Goal: Navigation & Orientation: Find specific page/section

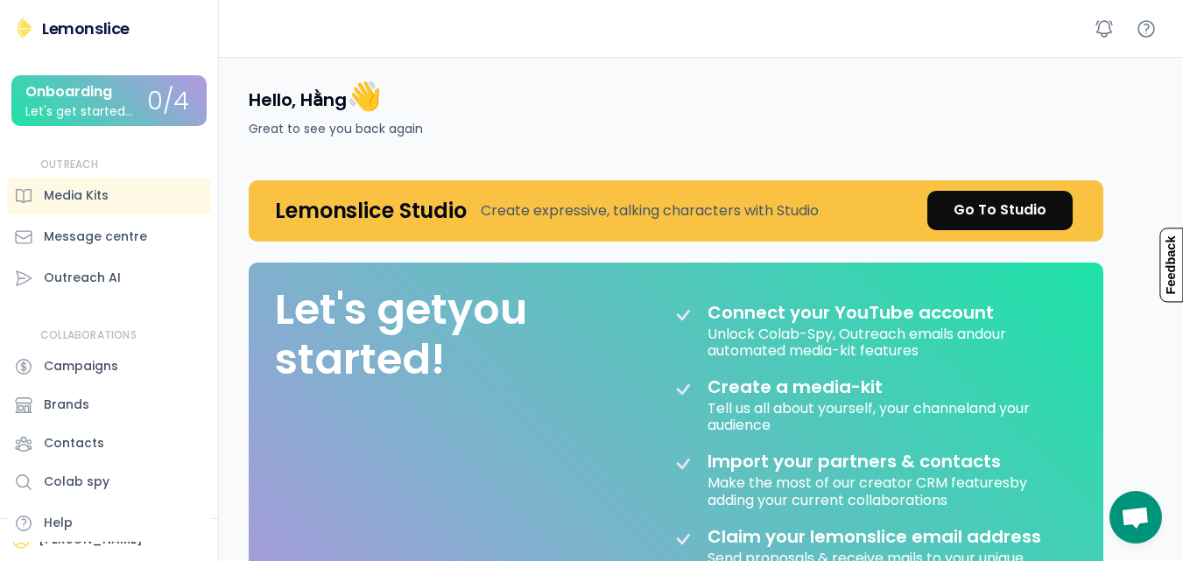
click at [542, 67] on div "Hello, [PERSON_NAME] 👋 Great to see you back again" at bounding box center [666, 108] width 876 height 102
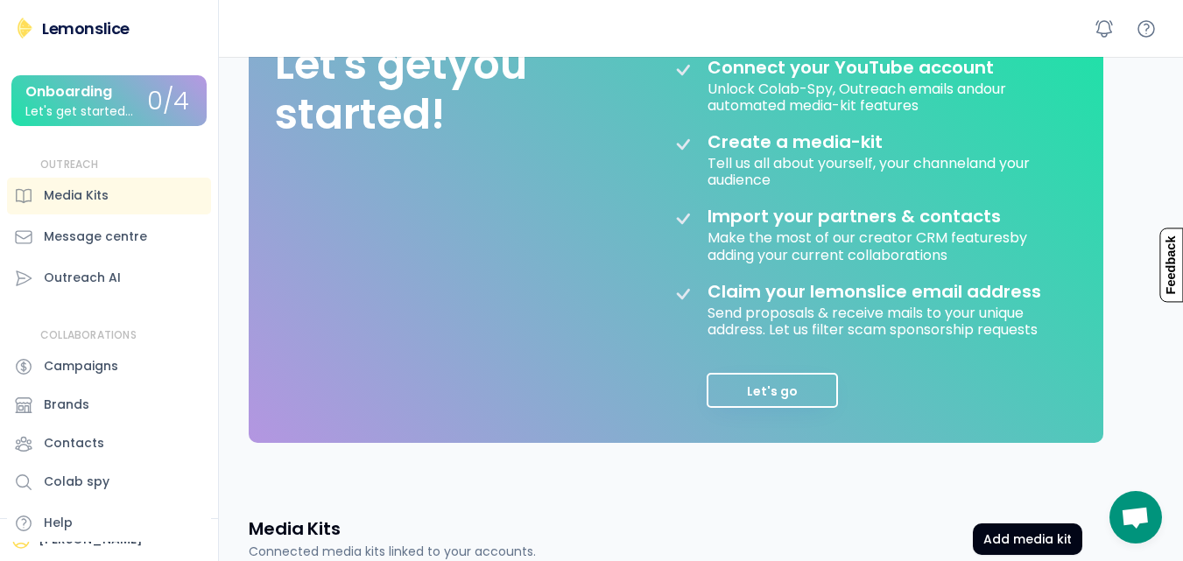
scroll to position [350, 0]
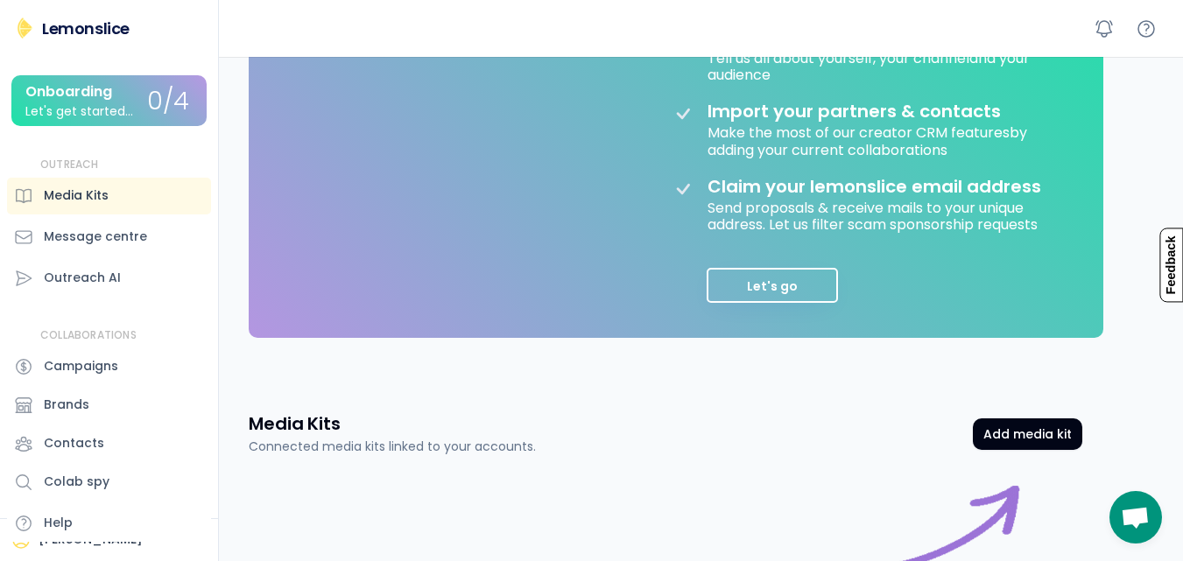
click at [198, 208] on div "Media Kits" at bounding box center [109, 196] width 204 height 37
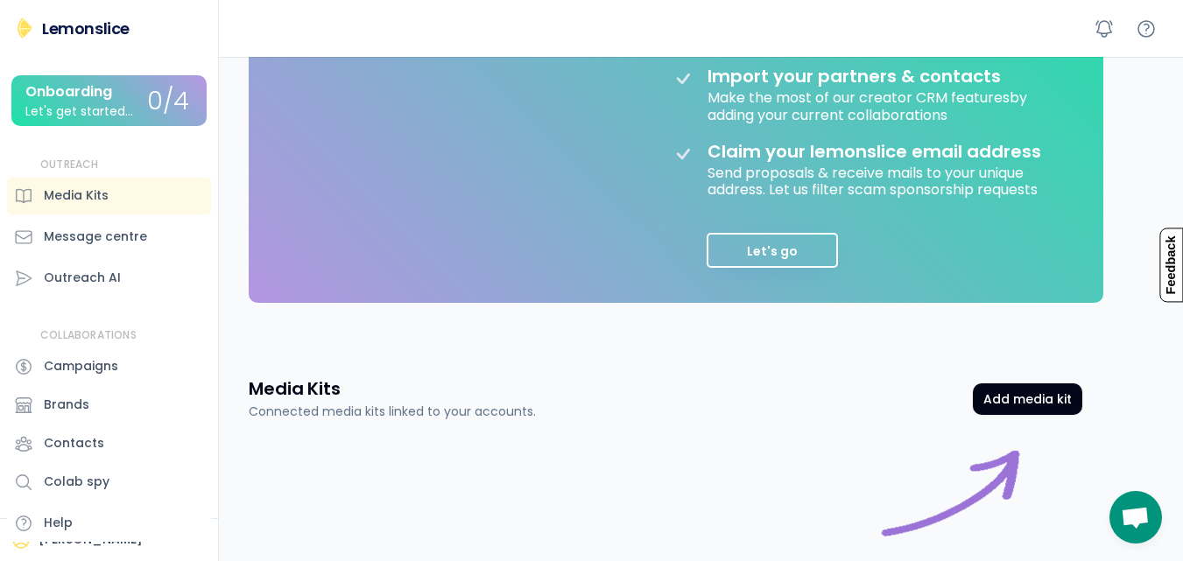
click at [1131, 113] on div "Hello, [PERSON_NAME] 👋 Great to see you back again Lemonslice Studio Create exp…" at bounding box center [705, 197] width 955 height 1051
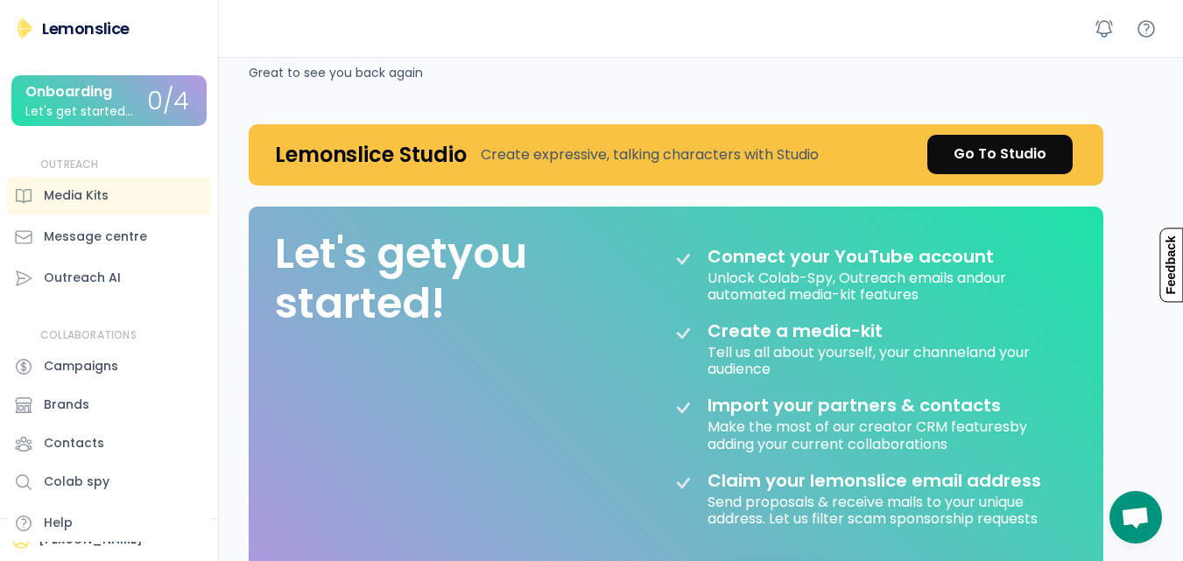
scroll to position [0, 0]
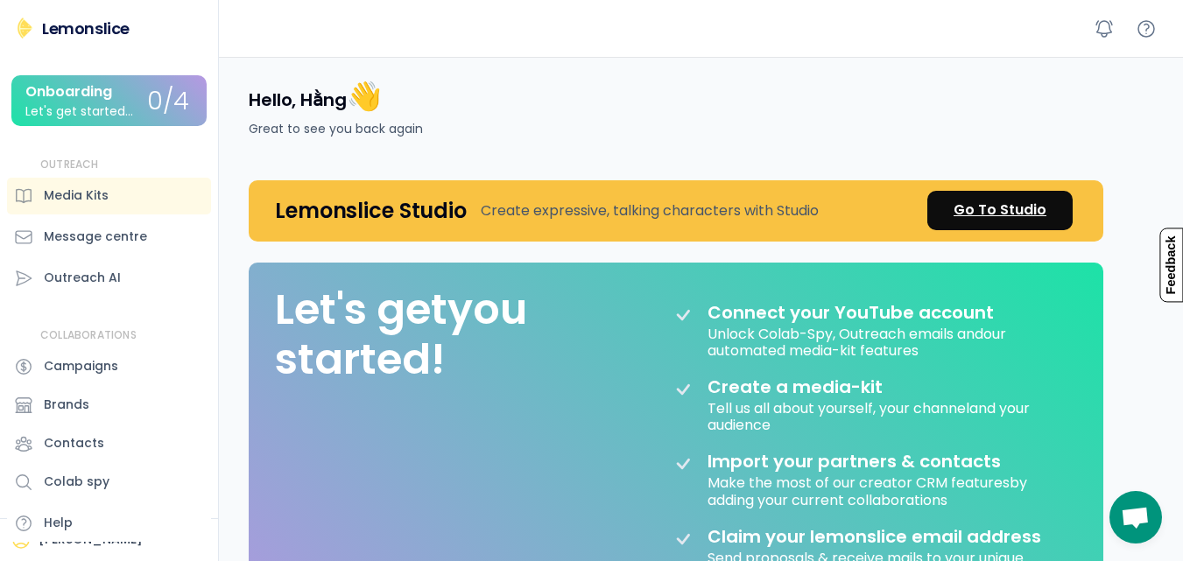
click at [1016, 213] on div "Go To Studio" at bounding box center [1000, 210] width 93 height 21
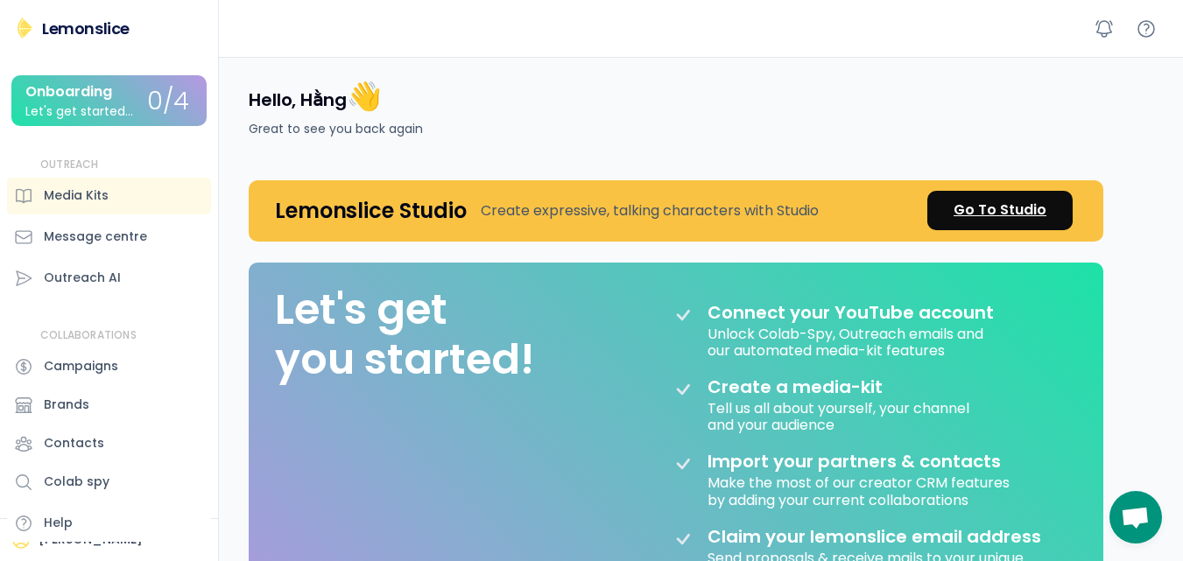
click at [997, 204] on div "Go To Studio" at bounding box center [1000, 210] width 93 height 21
